Goal: Download file/media

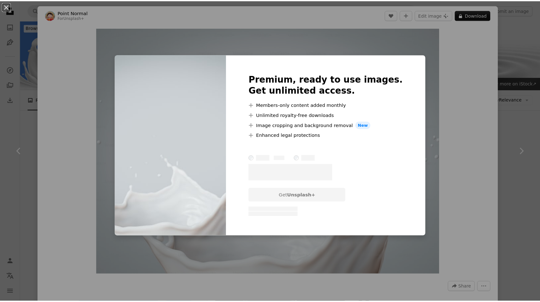
scroll to position [374, 0]
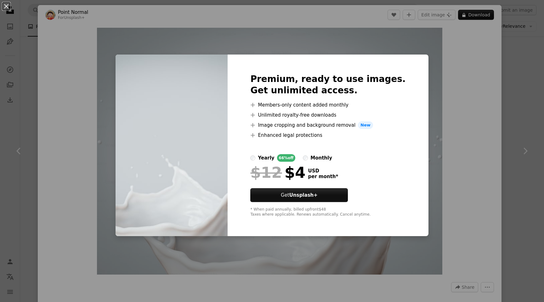
click at [512, 101] on div "An X shape Premium, ready to use images. Get unlimited access. A plus sign Memb…" at bounding box center [272, 151] width 544 height 302
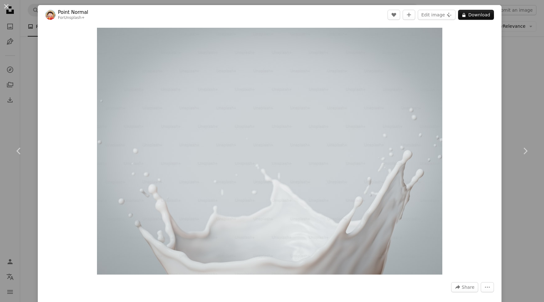
click at [505, 76] on div "An X shape Chevron left Chevron right Point Normal For Unsplash+ A heart A plus…" at bounding box center [272, 151] width 544 height 302
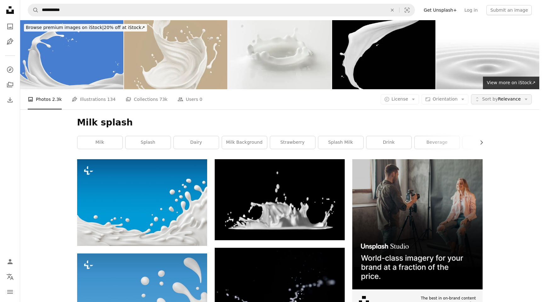
scroll to position [374, 0]
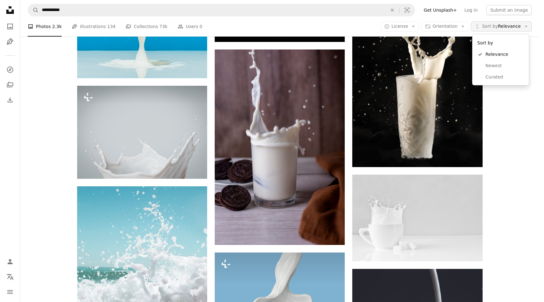
click at [518, 28] on span "Sort by Relevance" at bounding box center [501, 26] width 39 height 6
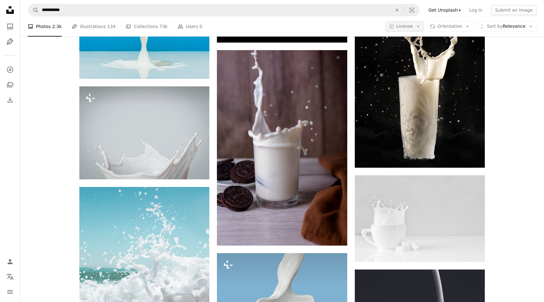
click at [416, 26] on icon "Arrow down" at bounding box center [419, 27] width 6 height 6
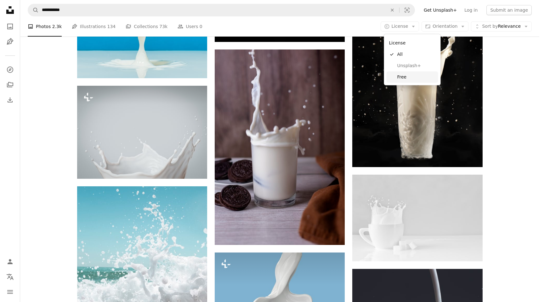
click at [408, 78] on span "Free" at bounding box center [417, 77] width 38 height 6
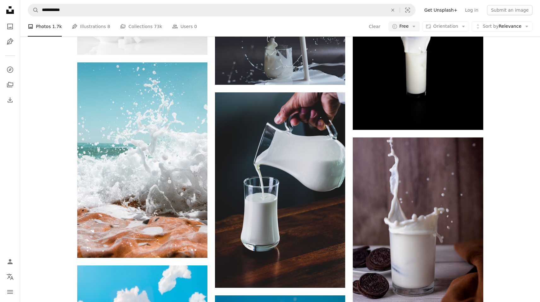
scroll to position [890, 0]
